Goal: Task Accomplishment & Management: Manage account settings

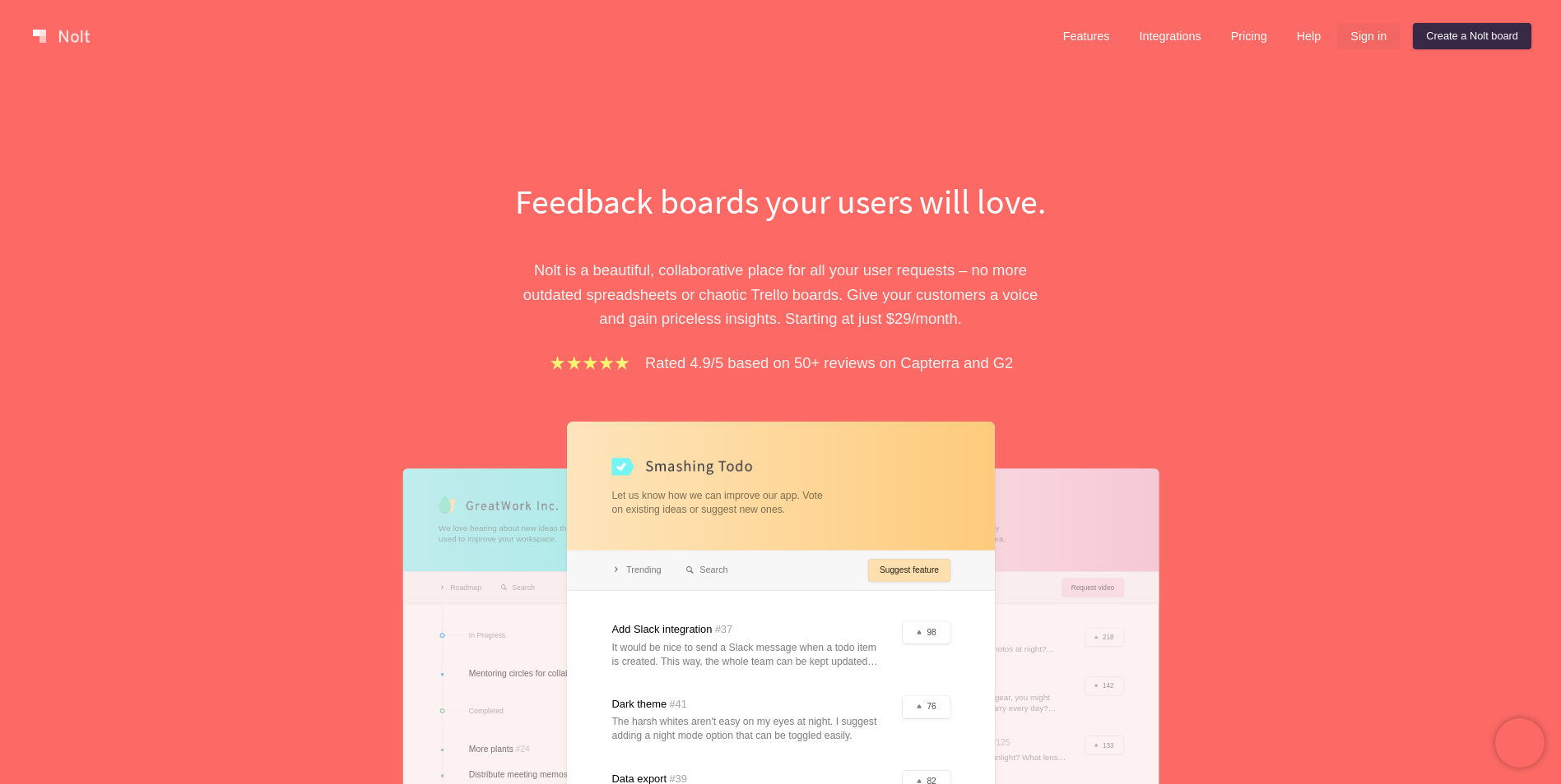
click at [1356, 33] on link "Sign in" at bounding box center [1368, 35] width 63 height 27
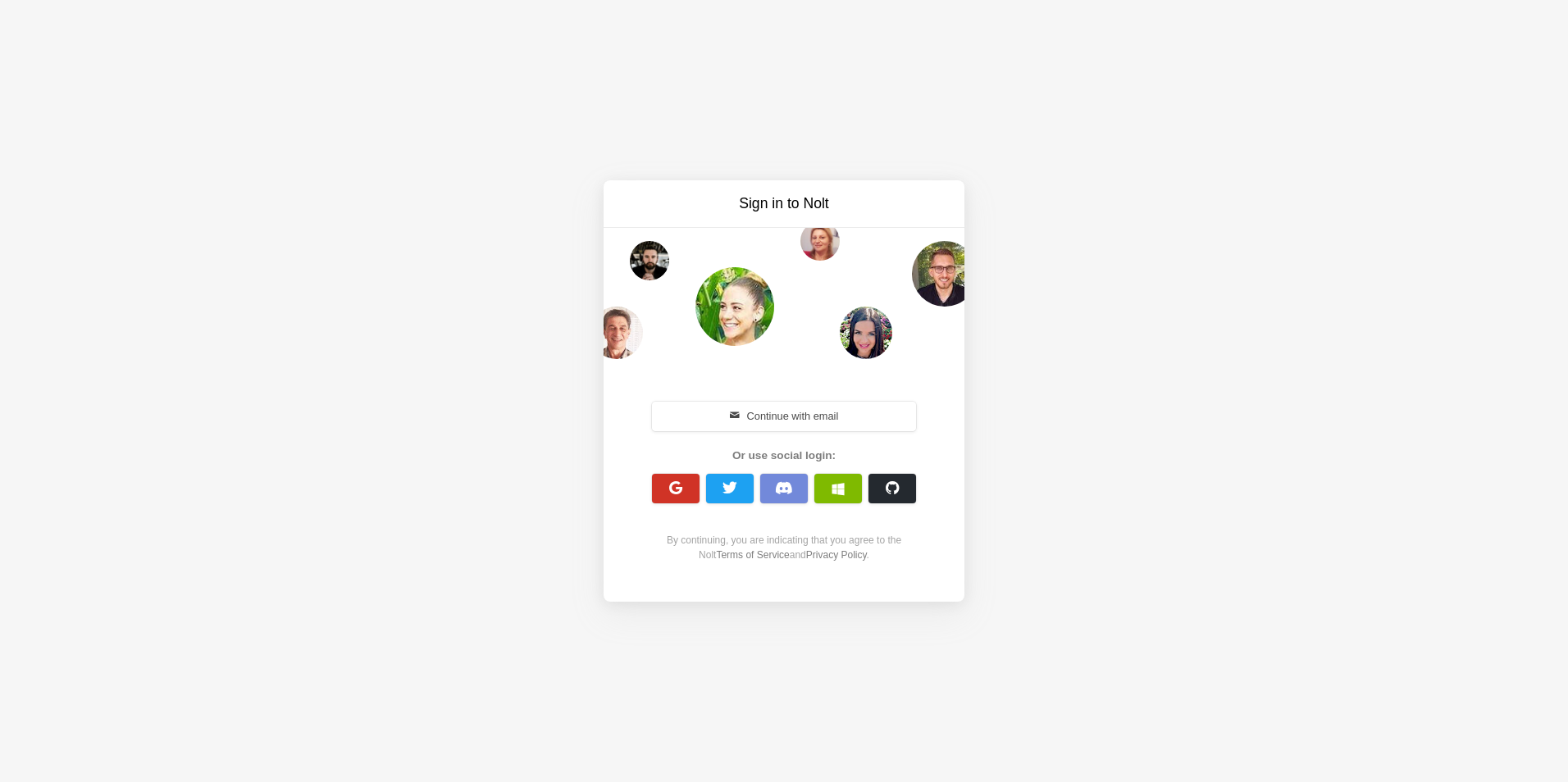
click at [675, 488] on span "button" at bounding box center [676, 489] width 16 height 16
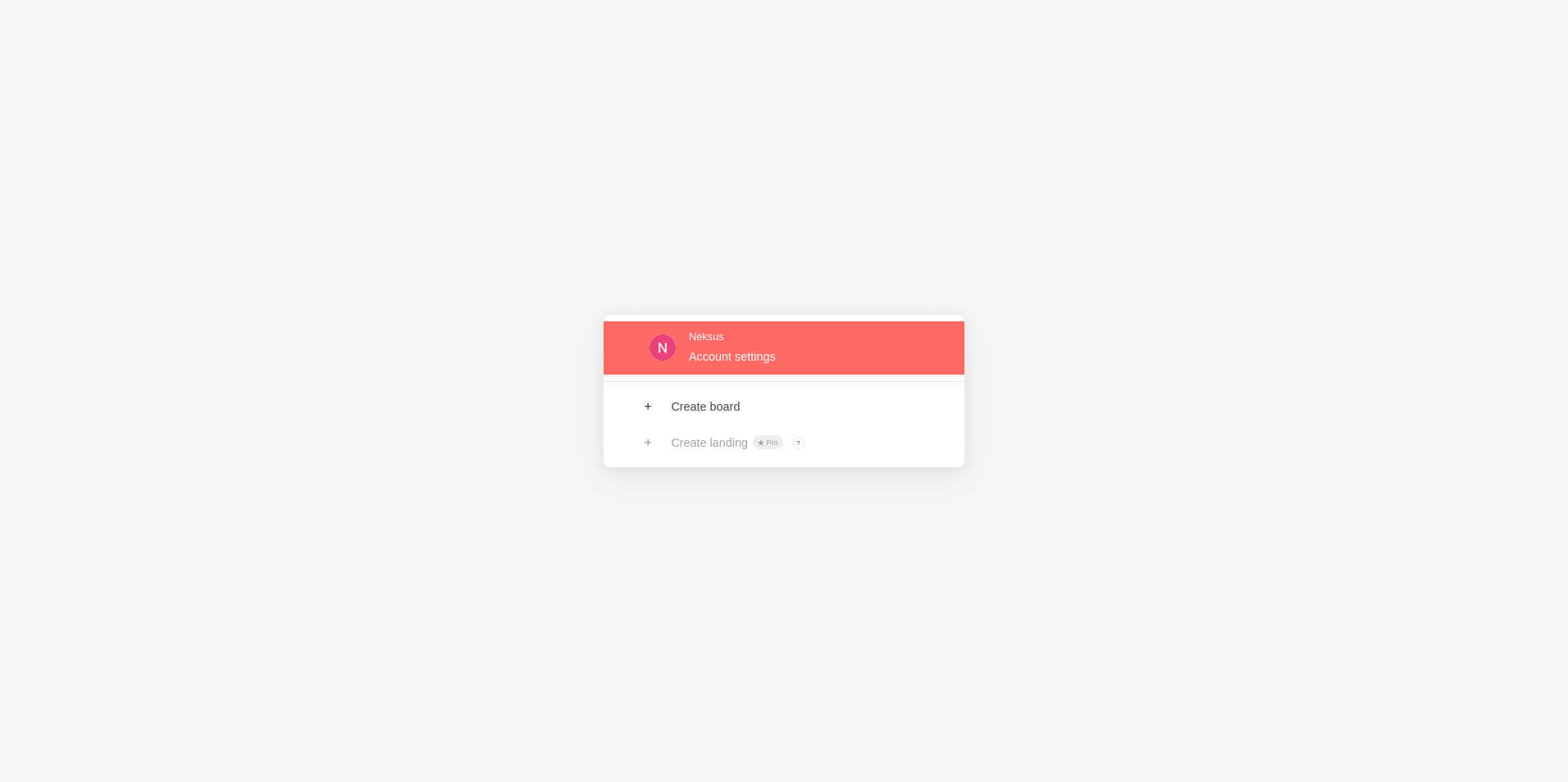
click at [825, 360] on link at bounding box center [784, 348] width 361 height 53
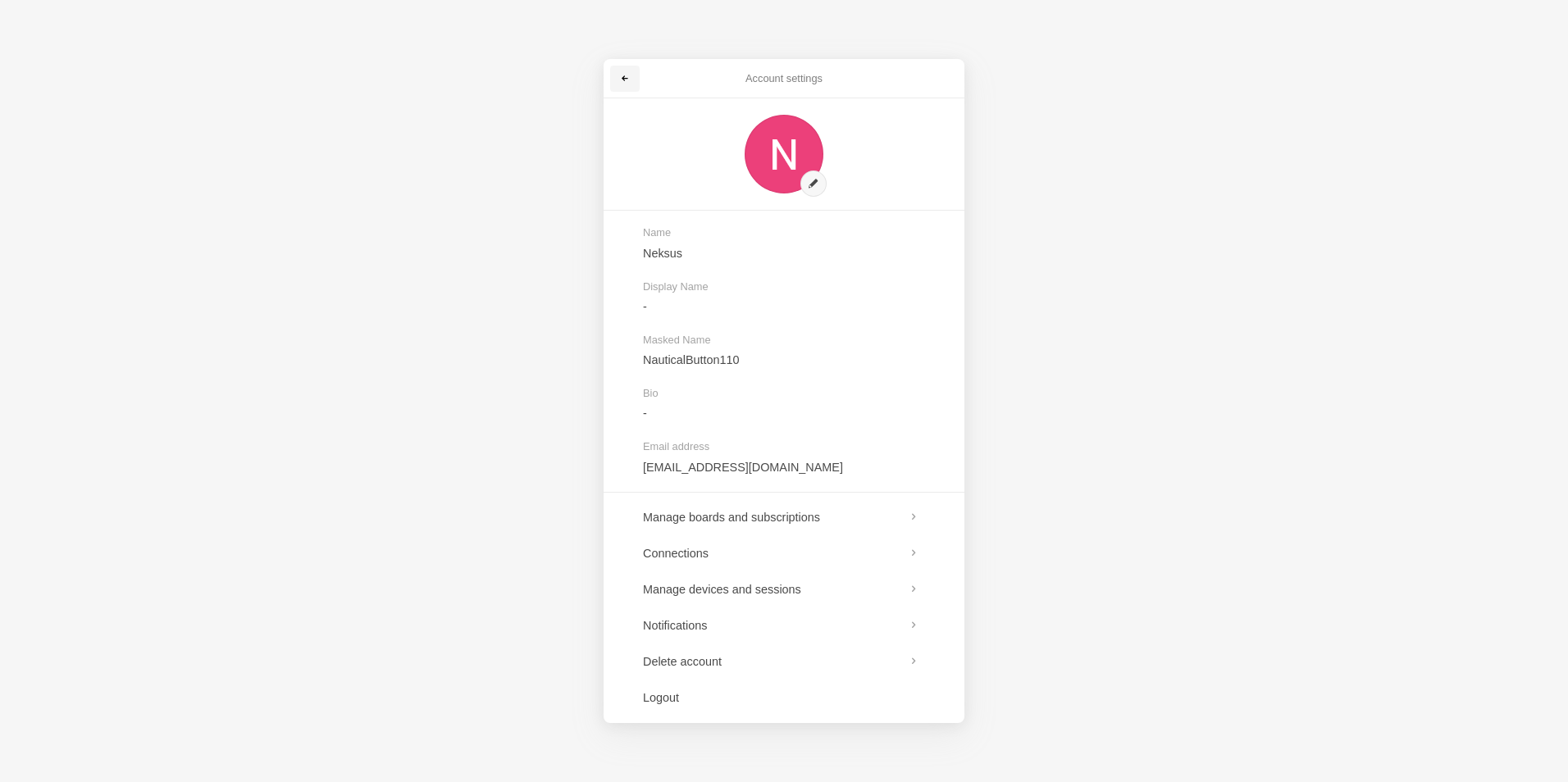
click at [624, 78] on span at bounding box center [625, 78] width 10 height 10
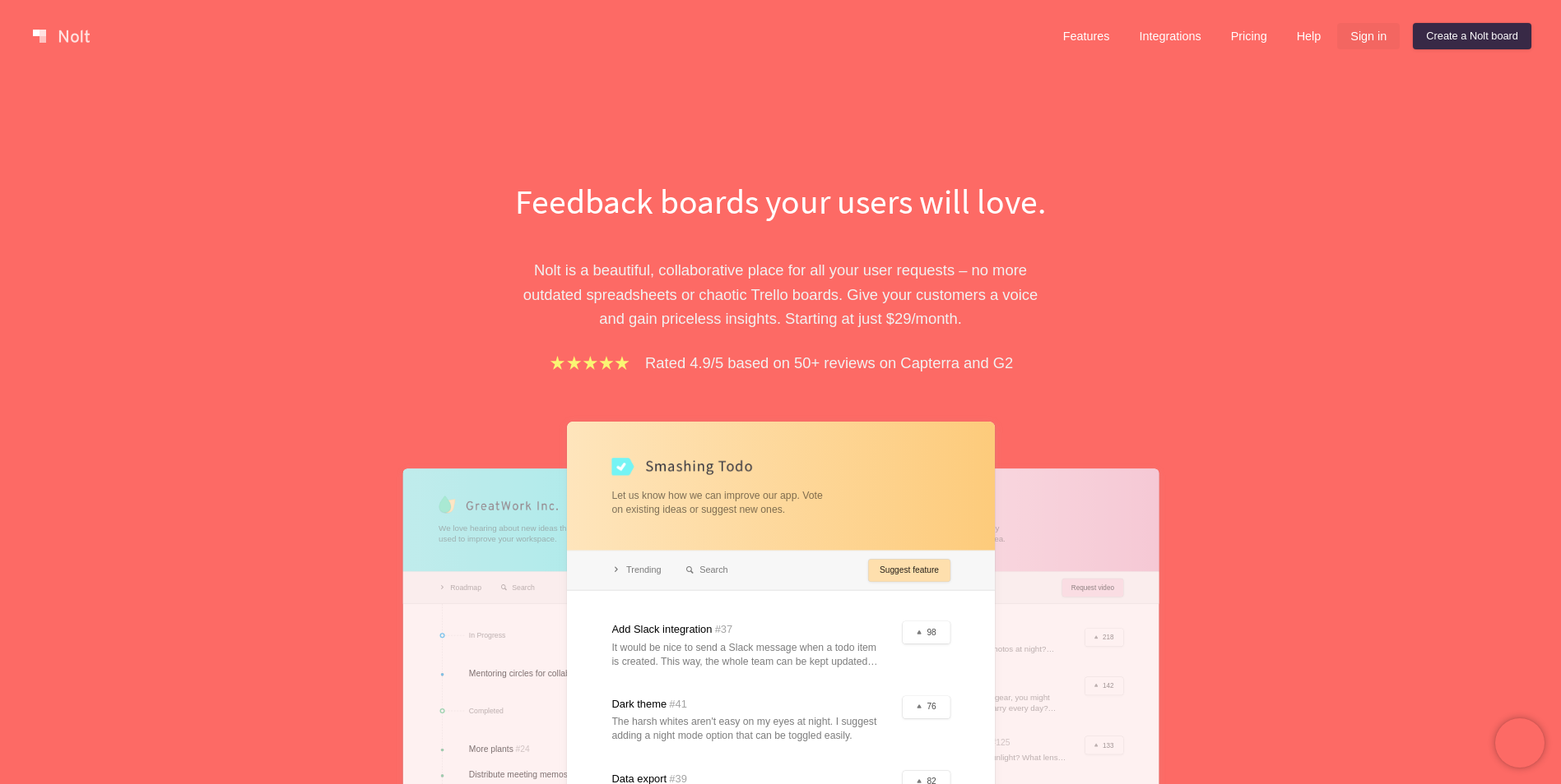
click at [1368, 37] on link "Sign in" at bounding box center [1368, 35] width 63 height 27
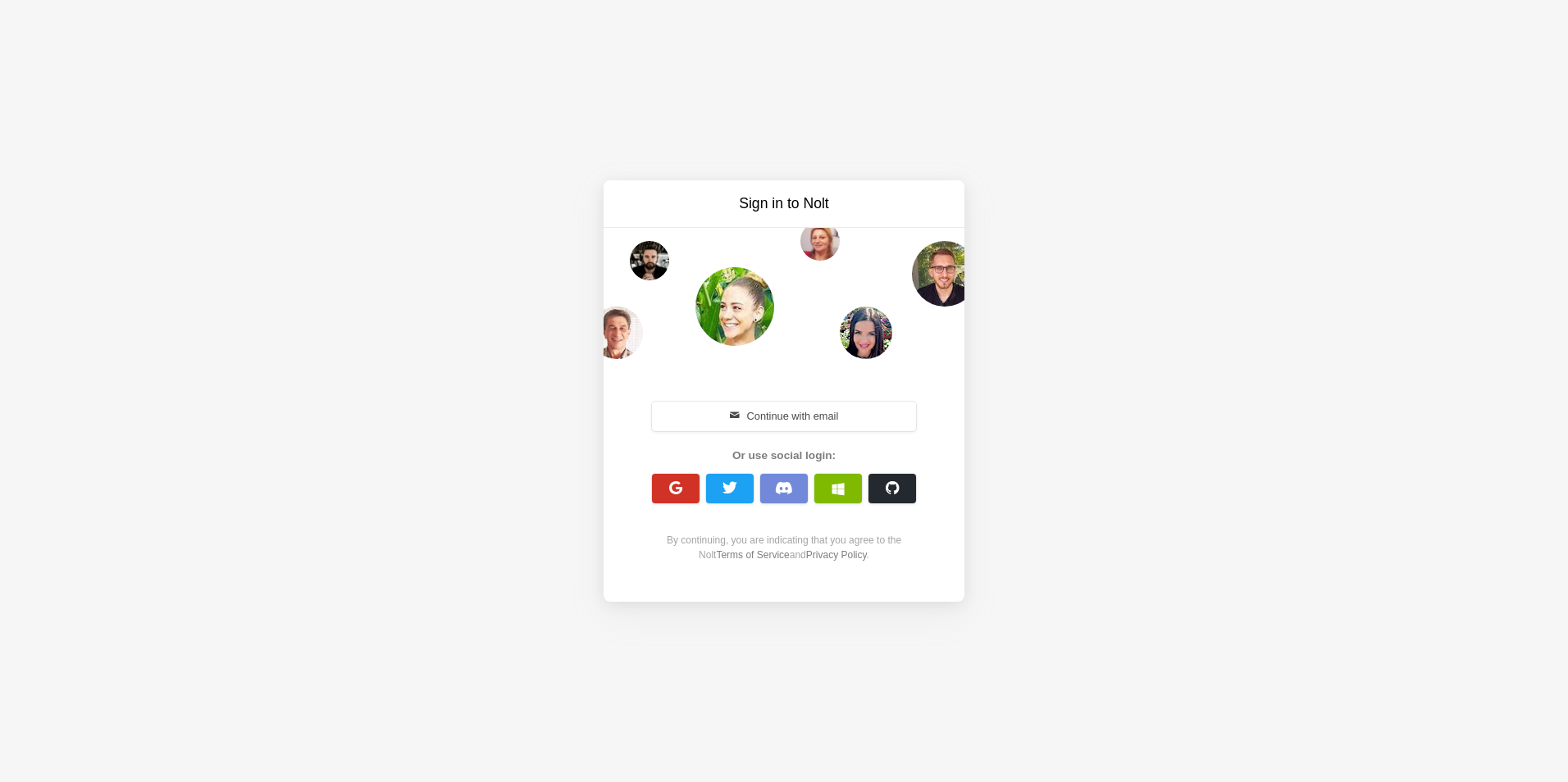
click at [672, 483] on span "button" at bounding box center [676, 489] width 16 height 16
